Goal: Transaction & Acquisition: Subscribe to service/newsletter

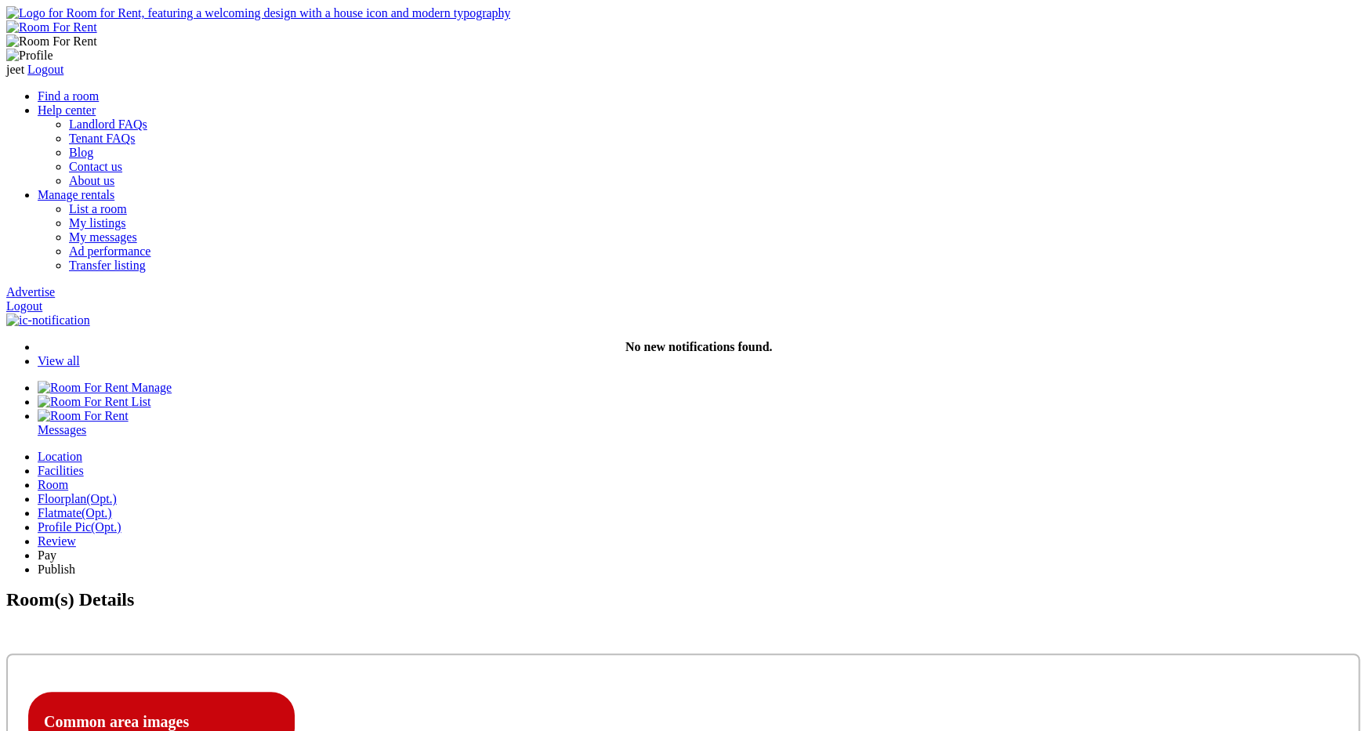
click at [1114, 11] on div "jeet Logout Find a room Help center Landlord FAQs Tenant FAQs Blog Contact us A…" at bounding box center [682, 187] width 1353 height 362
click at [42, 299] on link "Logout" at bounding box center [24, 305] width 36 height 13
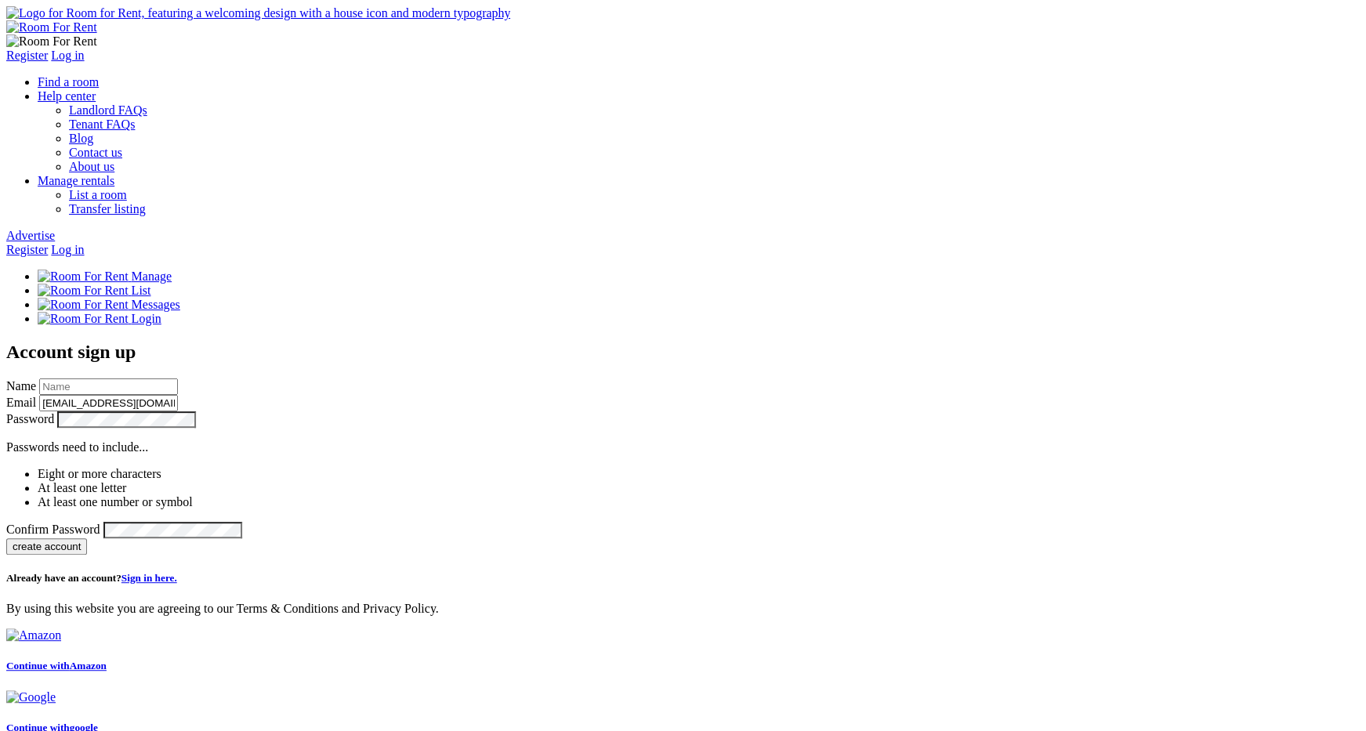
click at [55, 229] on link "Advertise" at bounding box center [30, 235] width 49 height 13
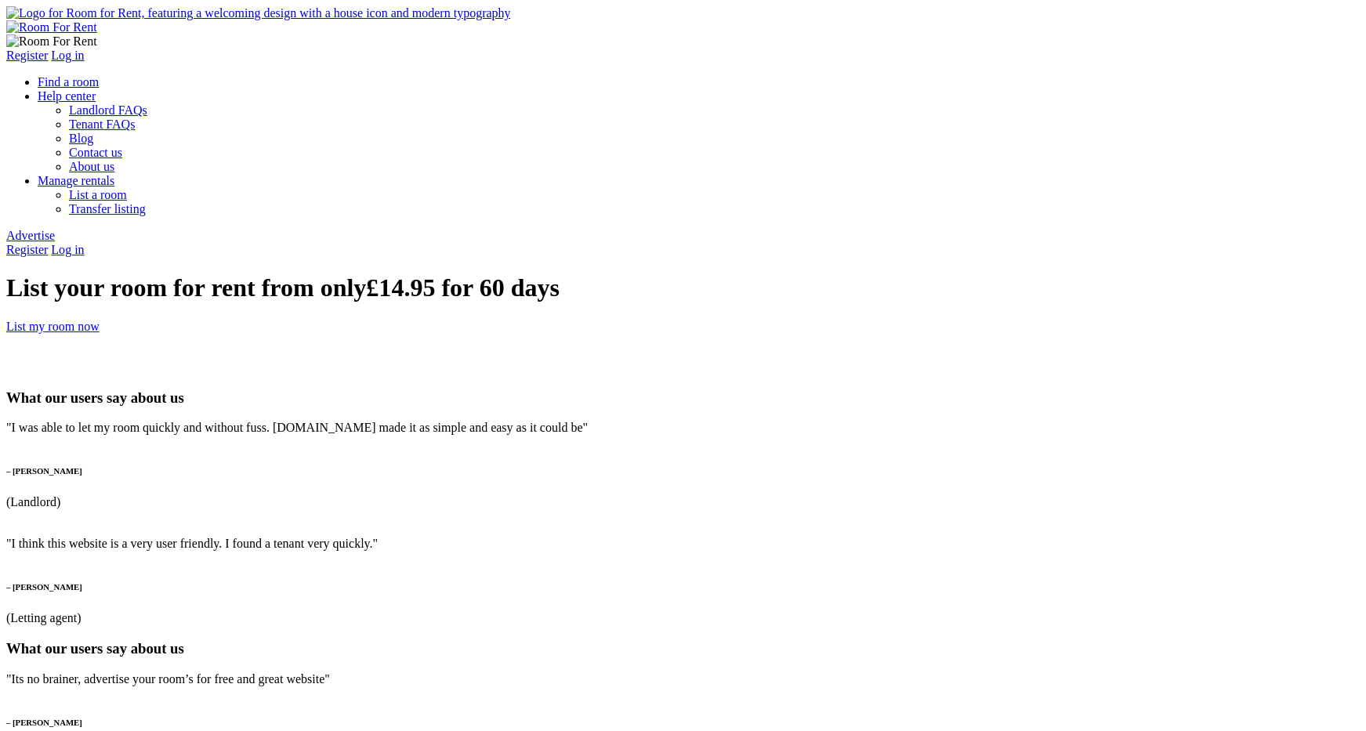
type input "jeet"
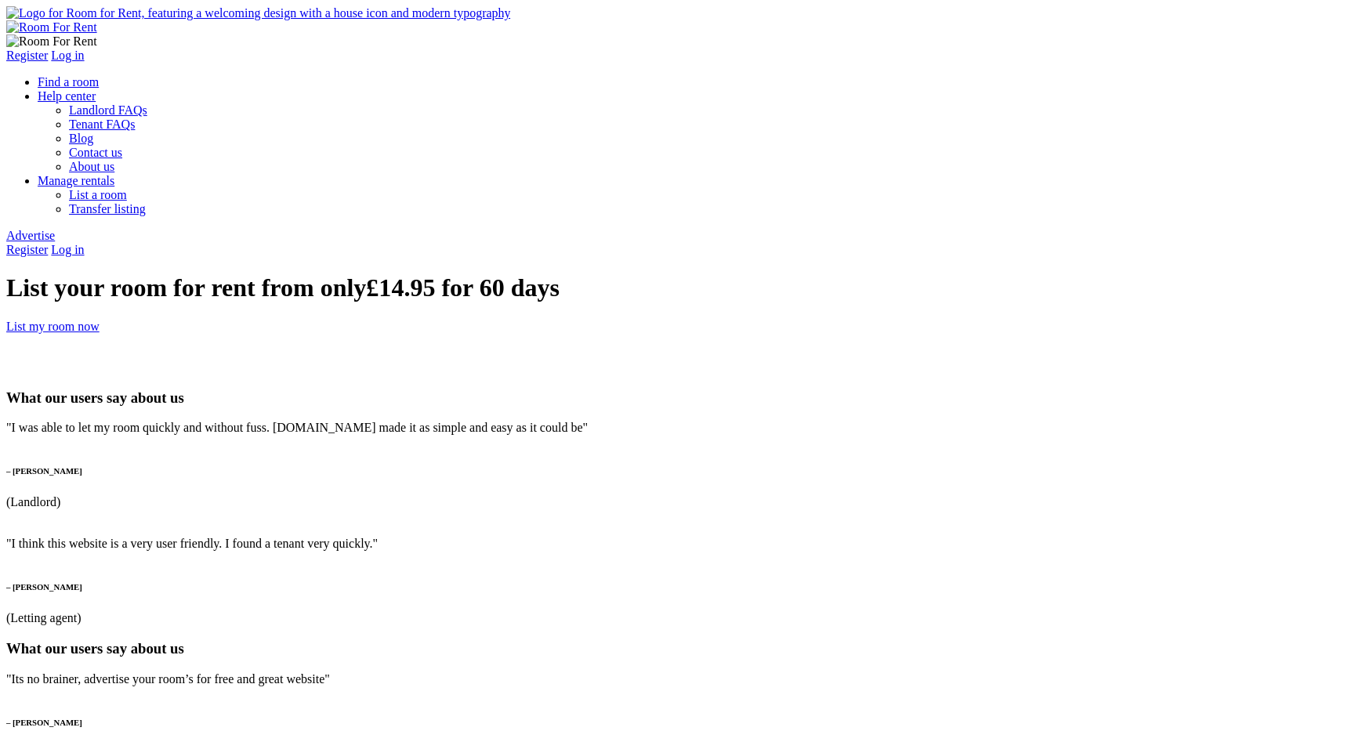
type input "[EMAIL_ADDRESS][DOMAIN_NAME]"
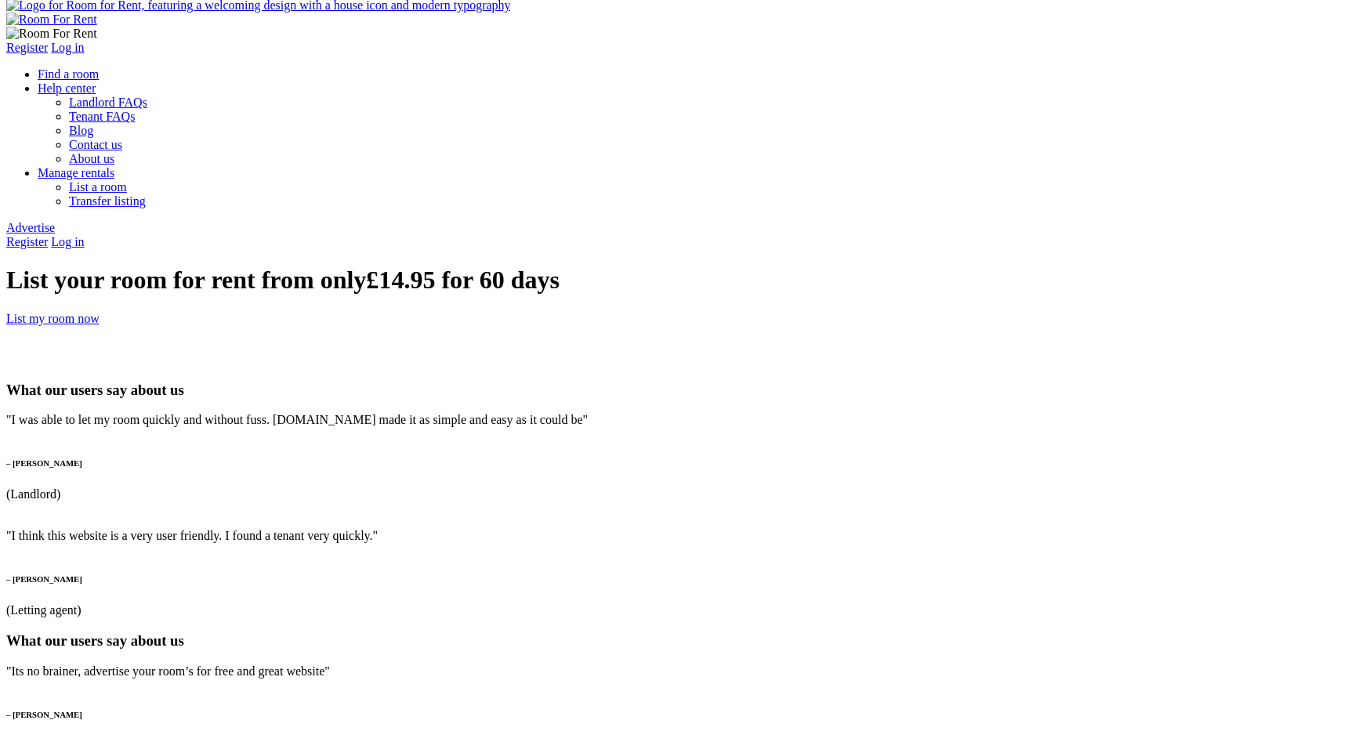
scroll to position [156, 0]
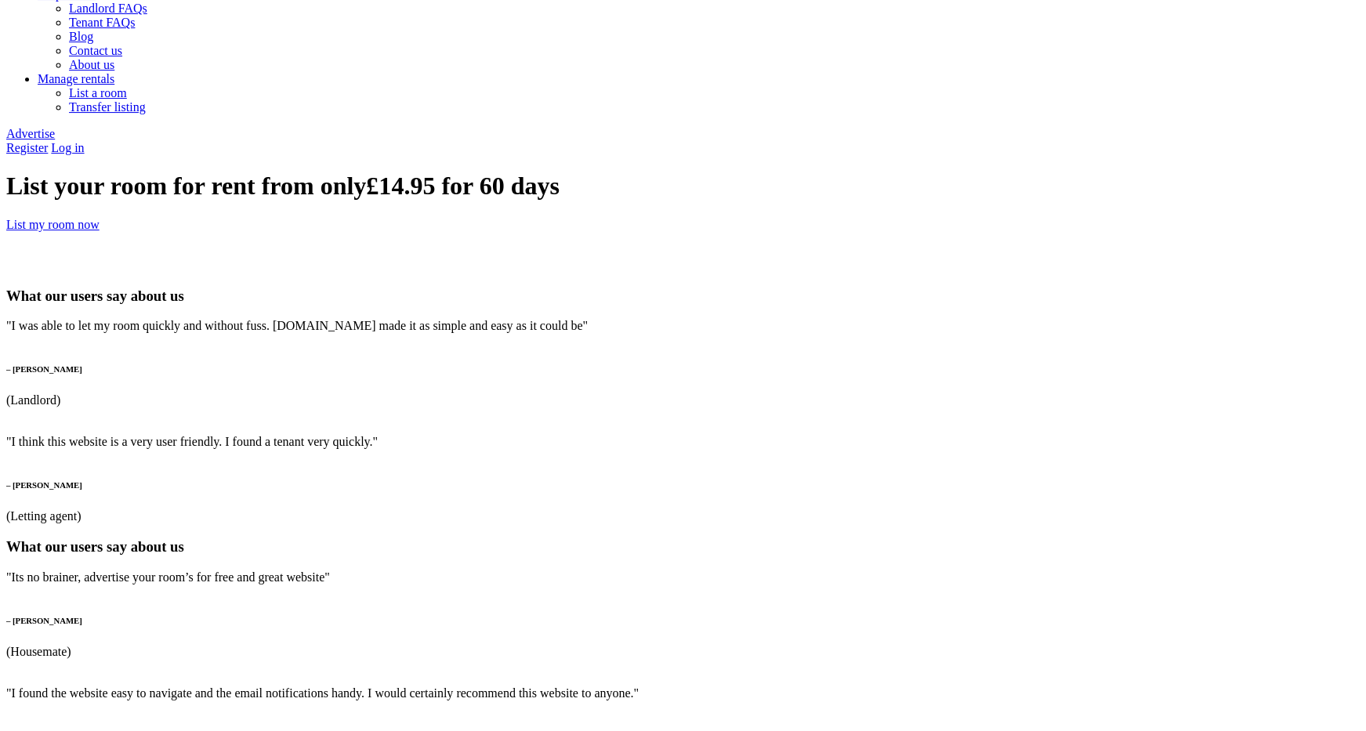
drag, startPoint x: 981, startPoint y: 725, endPoint x: 1008, endPoint y: 777, distance: 58.2
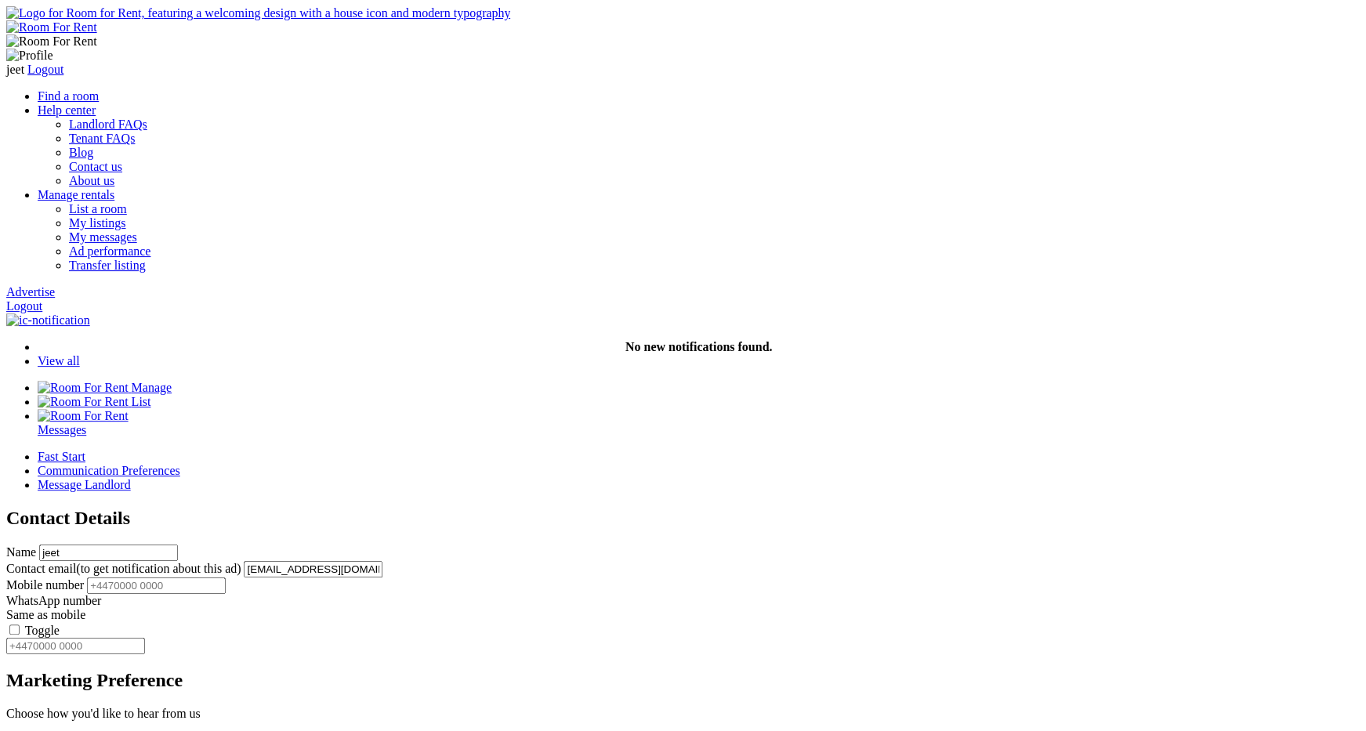
click at [42, 299] on link "Logout" at bounding box center [24, 305] width 36 height 13
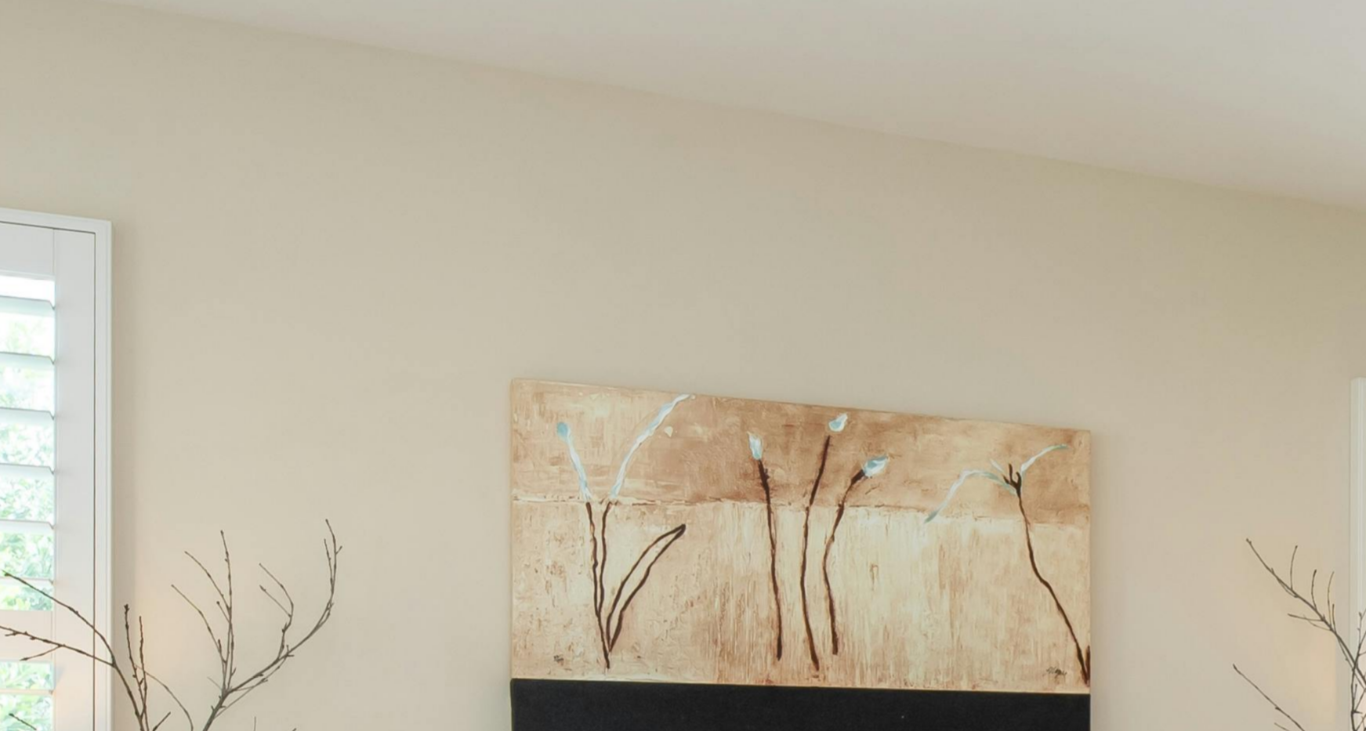
scroll to position [1990, 0]
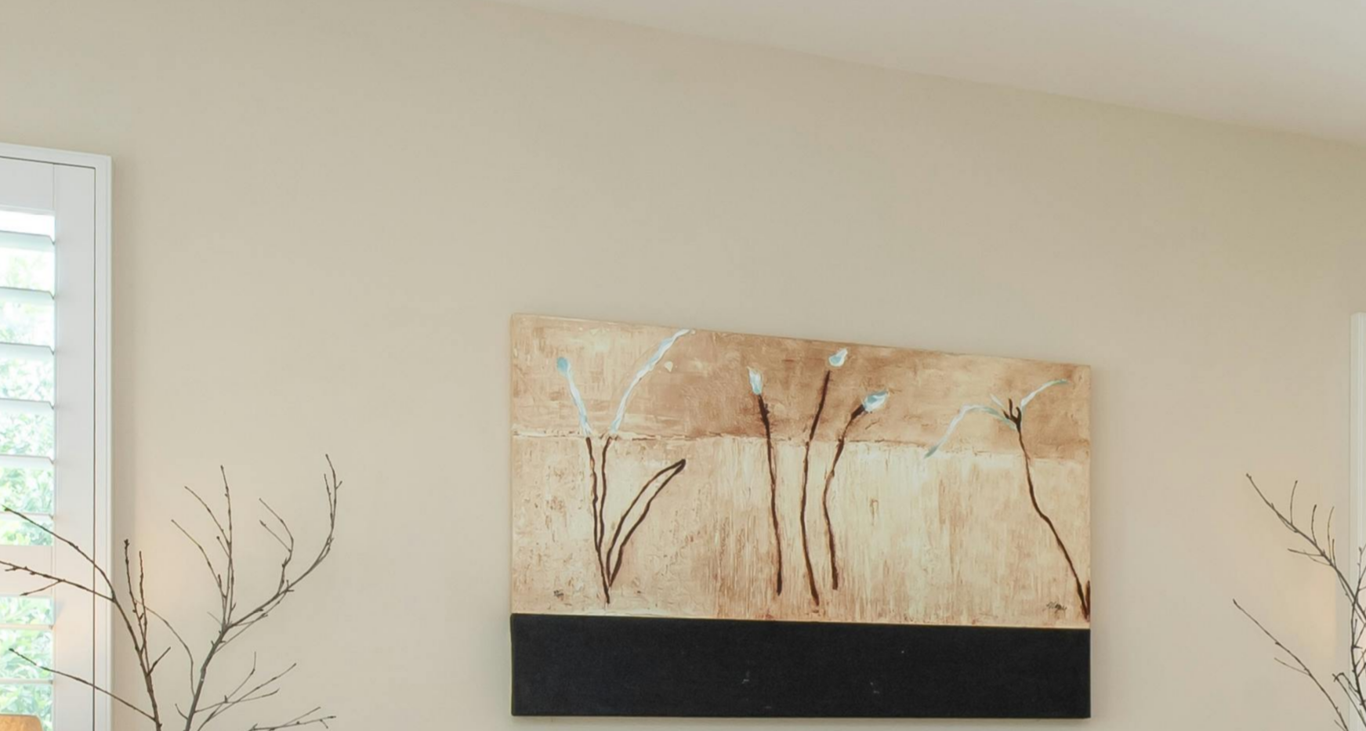
click at [65, 100] on button "Landlords" at bounding box center [35, 92] width 59 height 16
click at [140, 154] on link "Landlord list a room" at bounding box center [89, 147] width 103 height 13
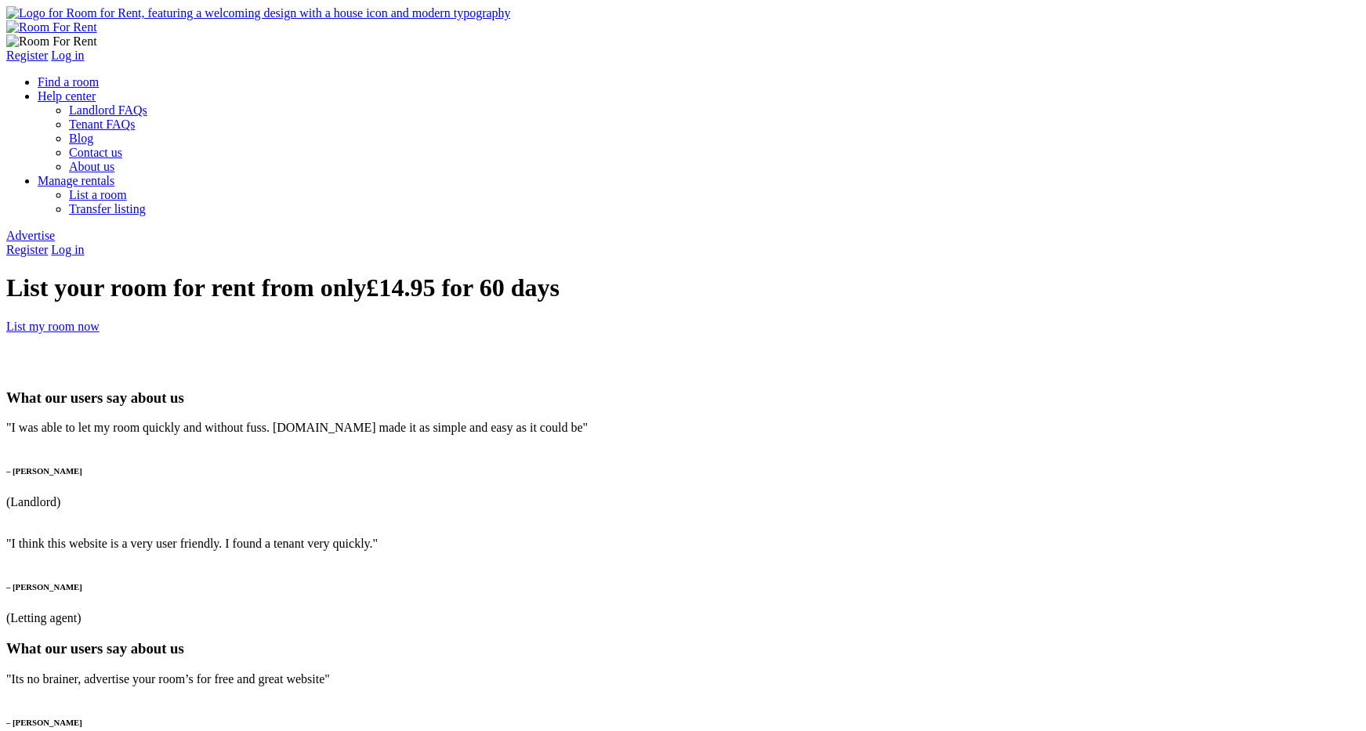
type input "jk"
type input "jkl@yopmail.com"
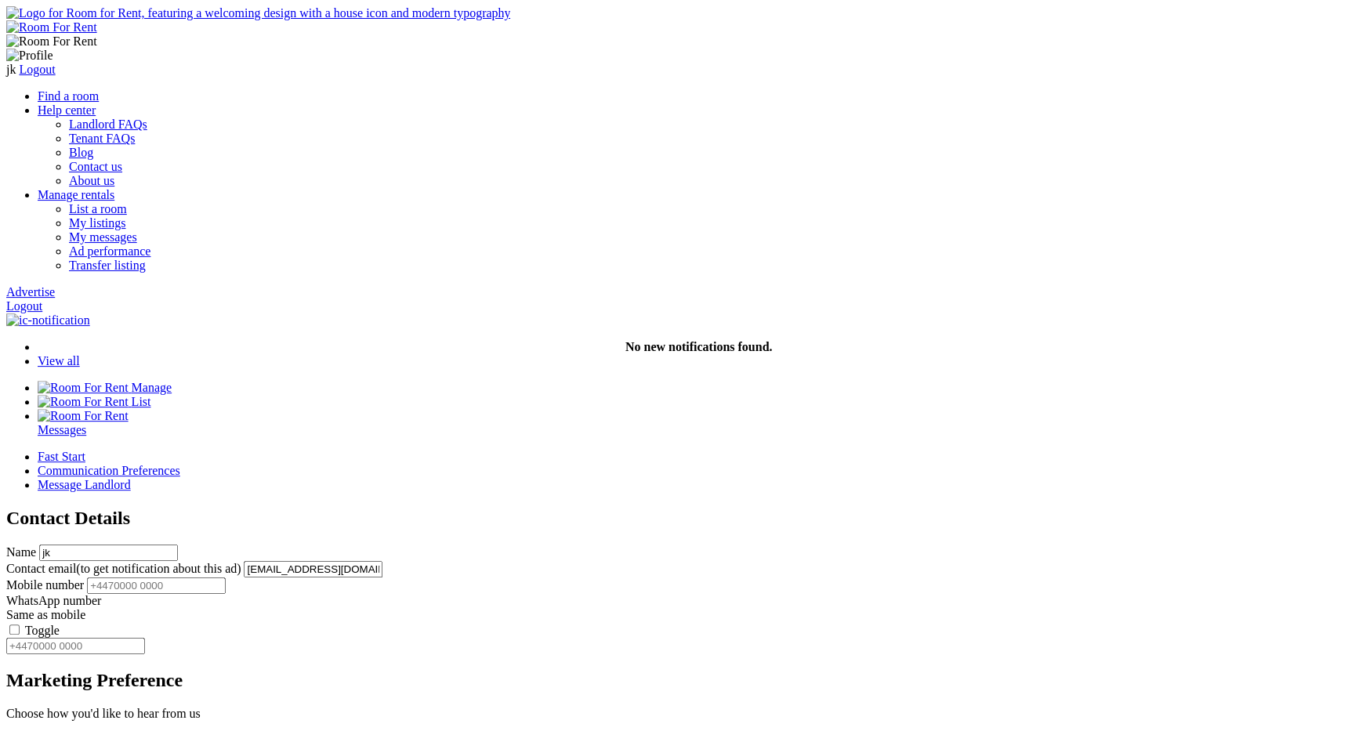
click at [42, 299] on link "Logout" at bounding box center [24, 305] width 36 height 13
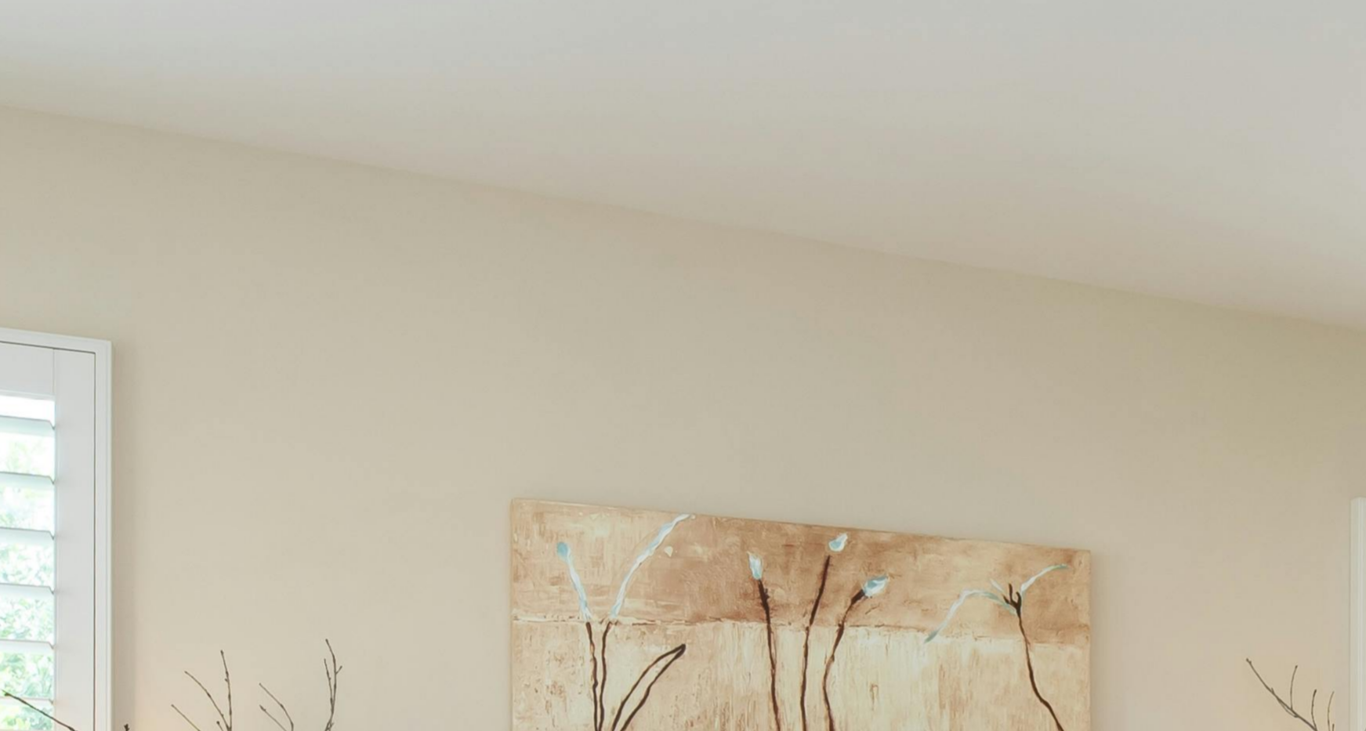
scroll to position [1990, 0]
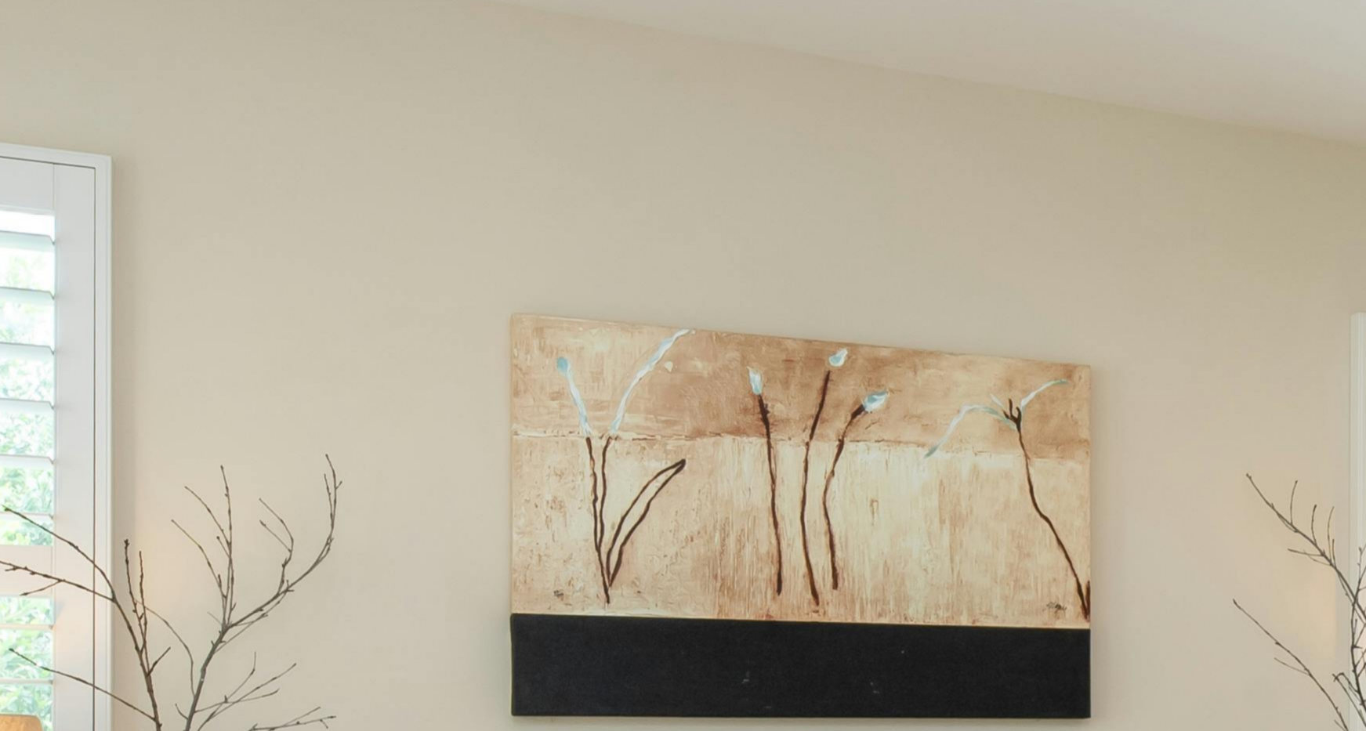
click at [56, 198] on button "Tenants" at bounding box center [30, 190] width 49 height 16
click at [154, 238] on link "Register to find a room" at bounding box center [96, 231] width 116 height 13
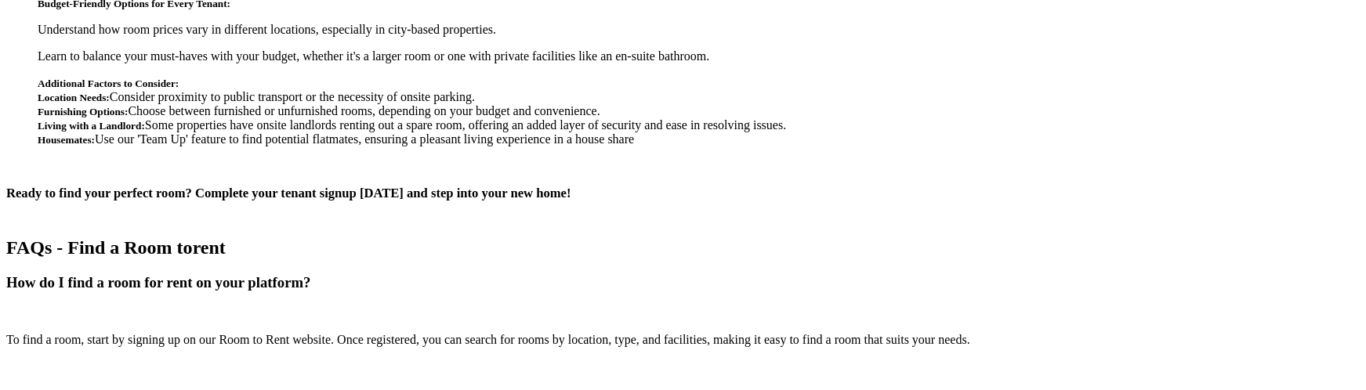
scroll to position [2698, 0]
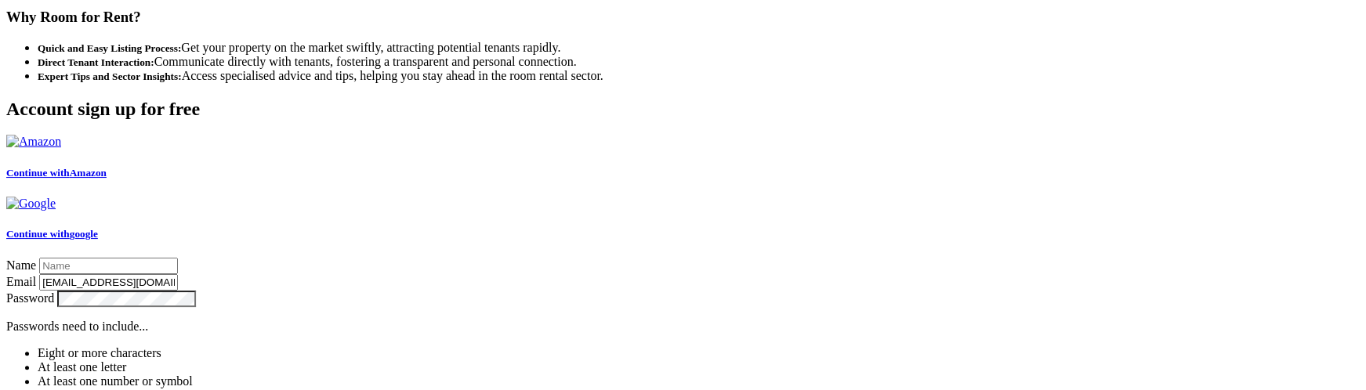
scroll to position [3179, 0]
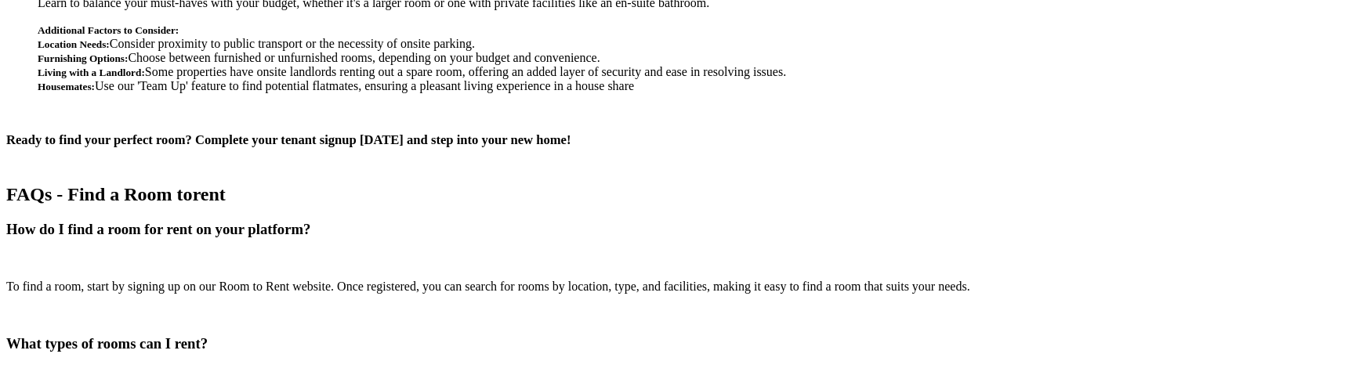
scroll to position [2744, 0]
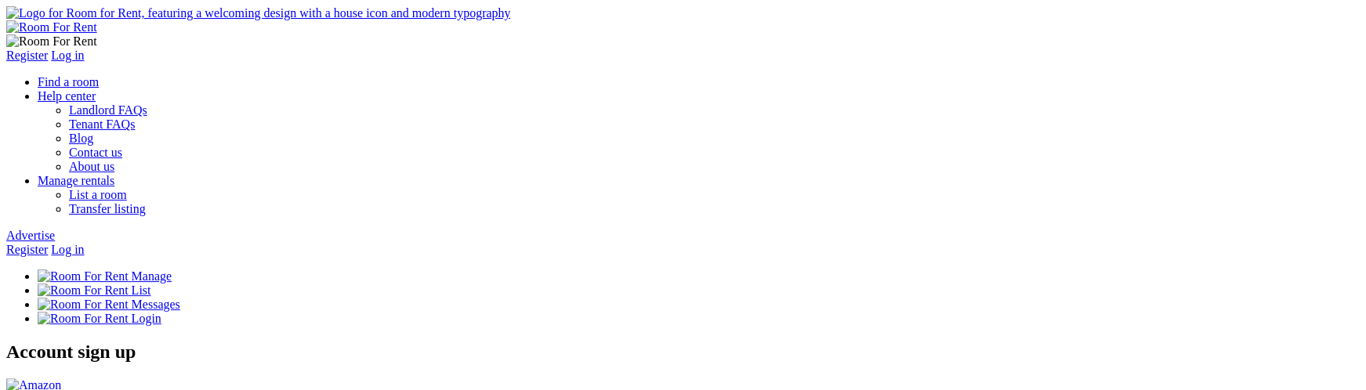
click at [48, 243] on link "Register" at bounding box center [27, 249] width 42 height 13
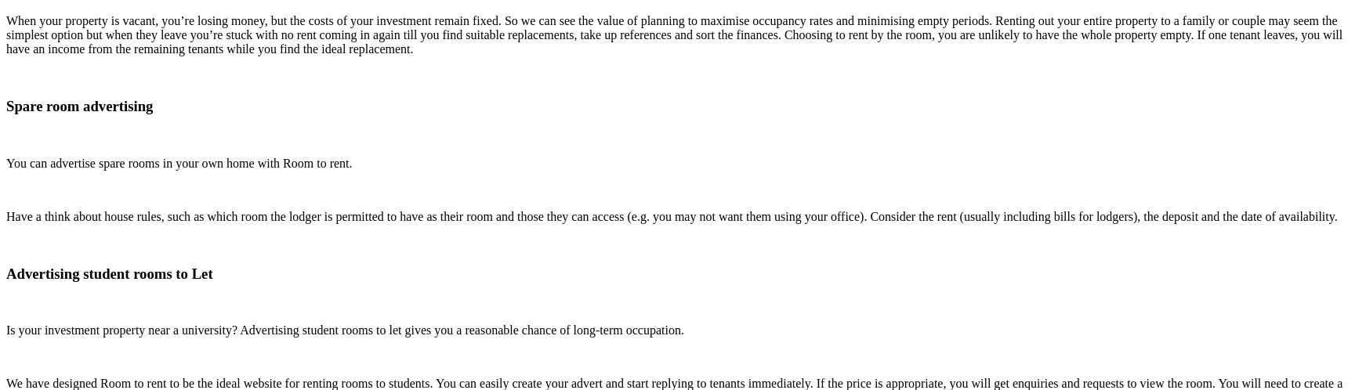
scroll to position [2449, 0]
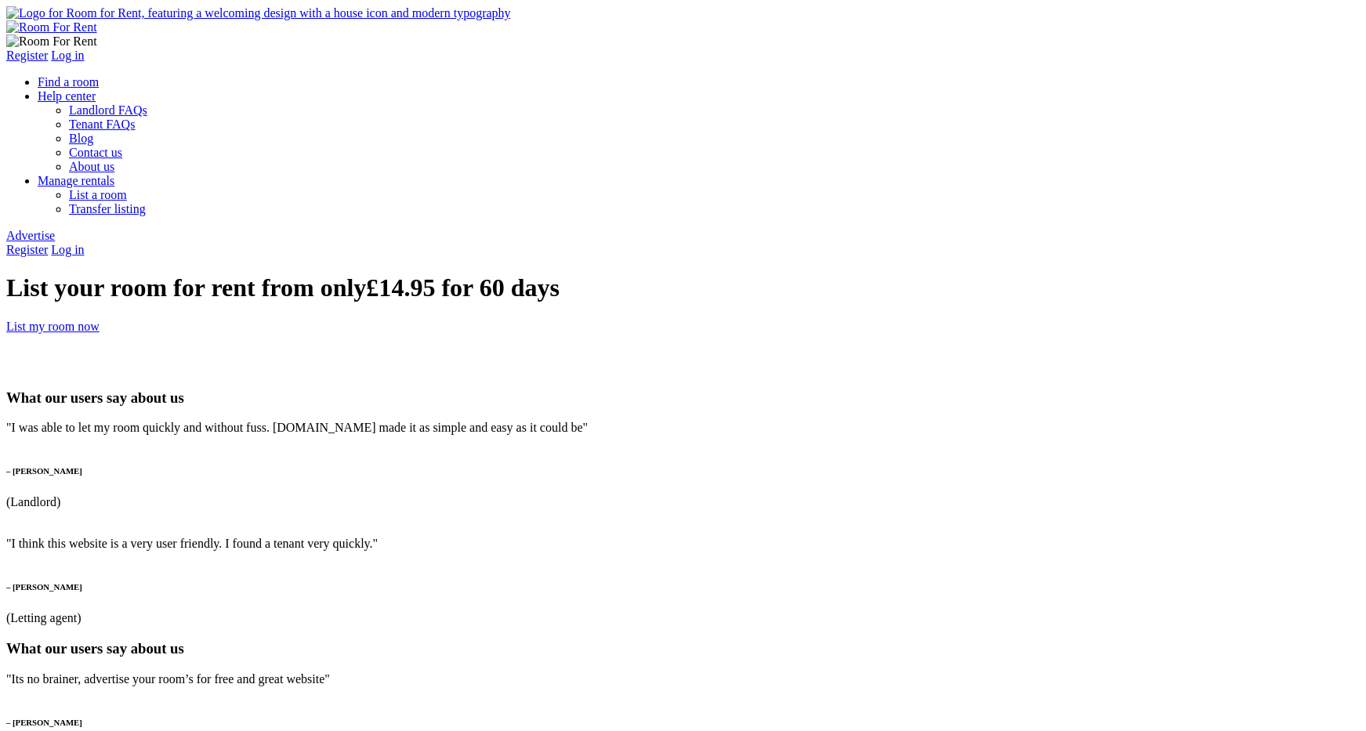
type input "jeet"
type input "jkkkk@yopmail.com"
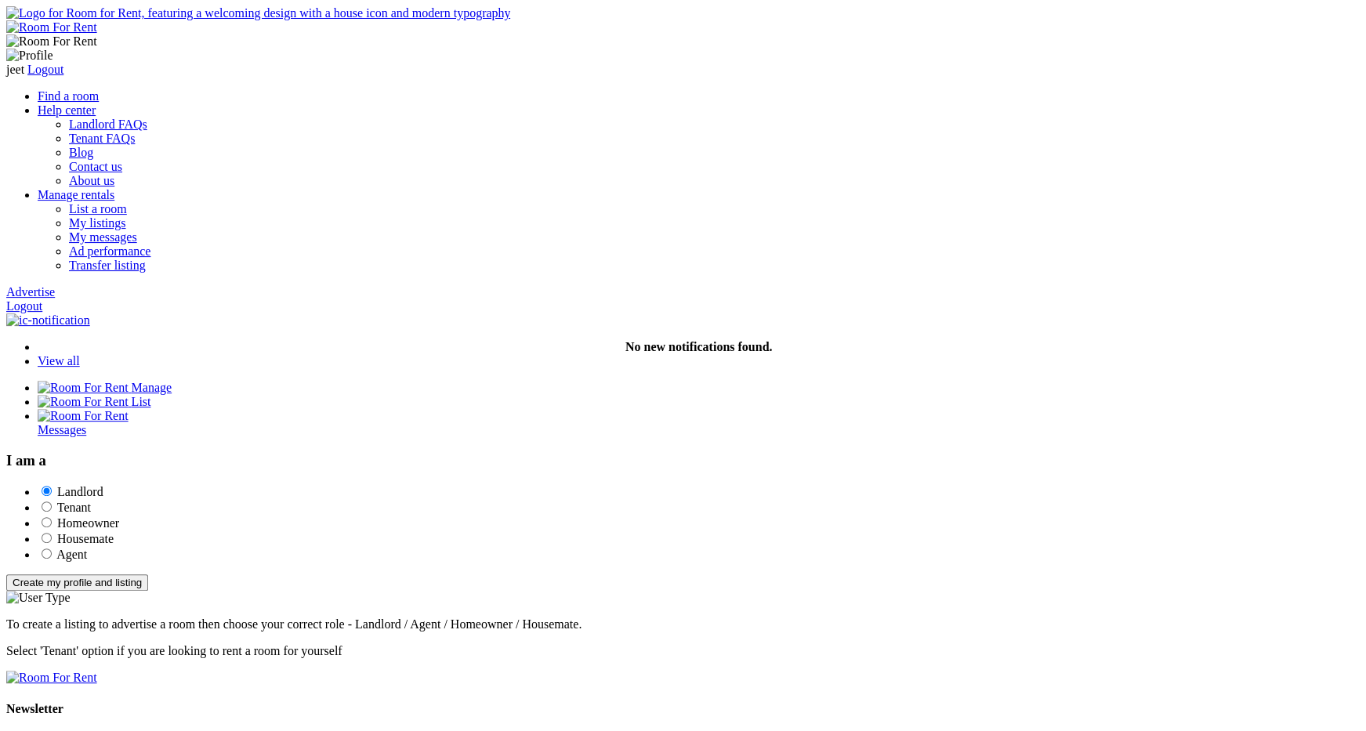
click at [148, 574] on button "Create my profile and listing" at bounding box center [77, 582] width 142 height 16
